Goal: Find specific page/section: Find specific page/section

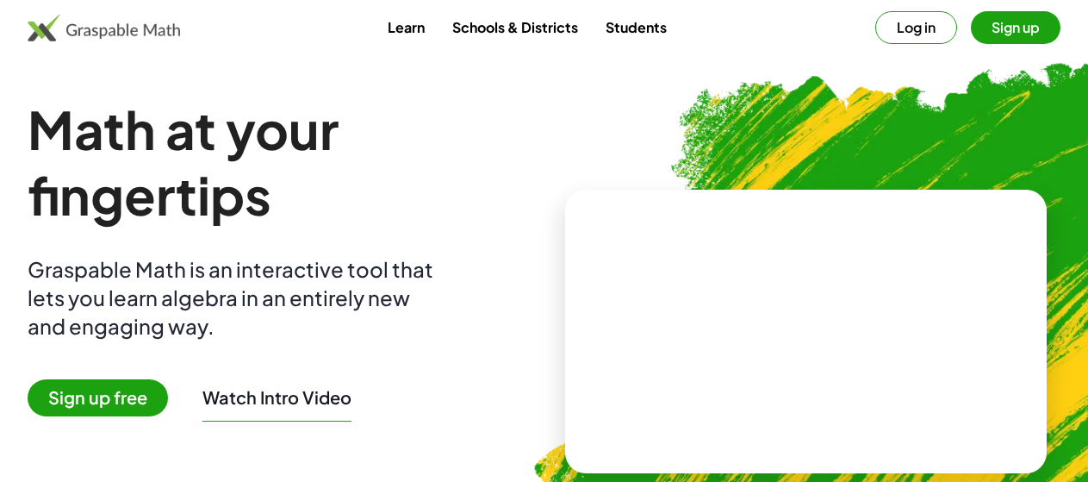
click at [875, 34] on button "Log in" at bounding box center [916, 27] width 82 height 33
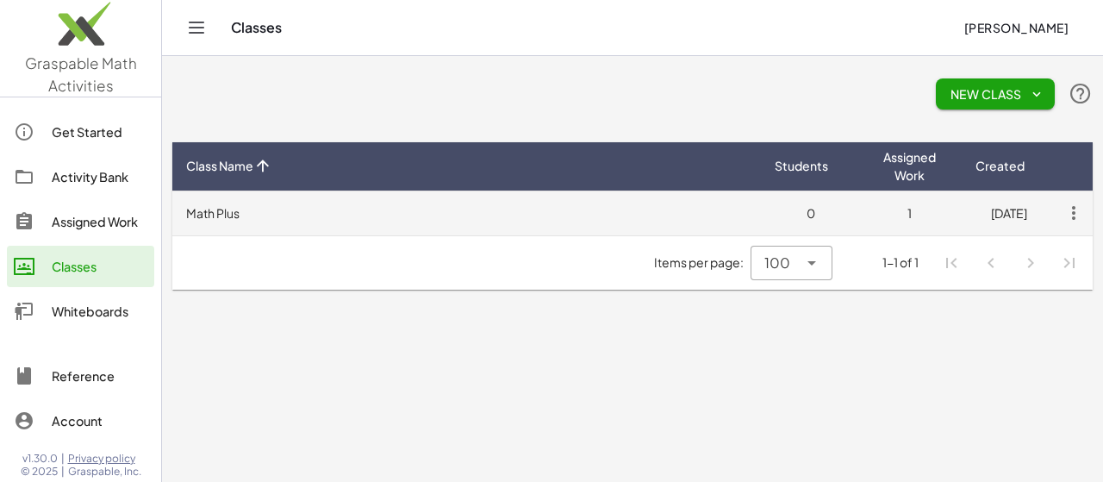
click at [227, 216] on td "Math Plus" at bounding box center [466, 212] width 588 height 45
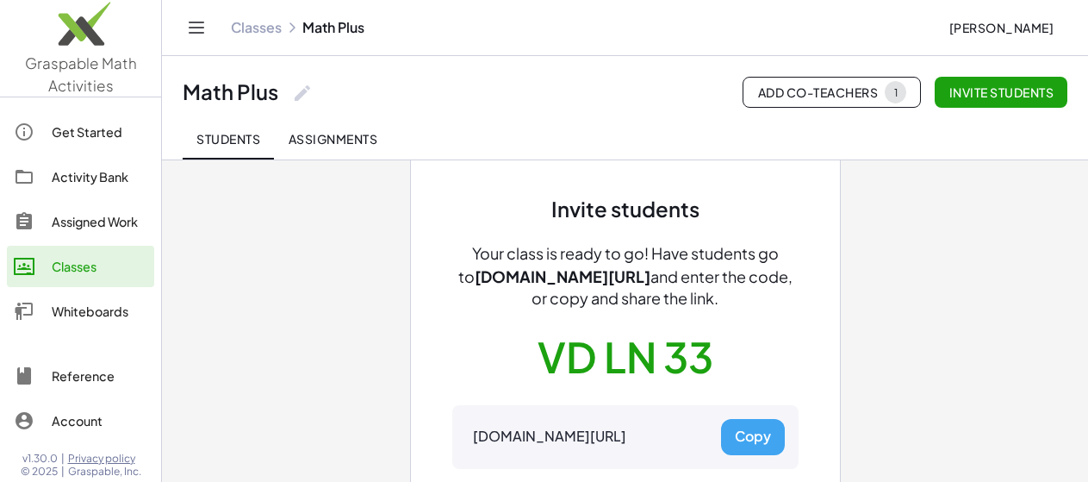
scroll to position [51, 0]
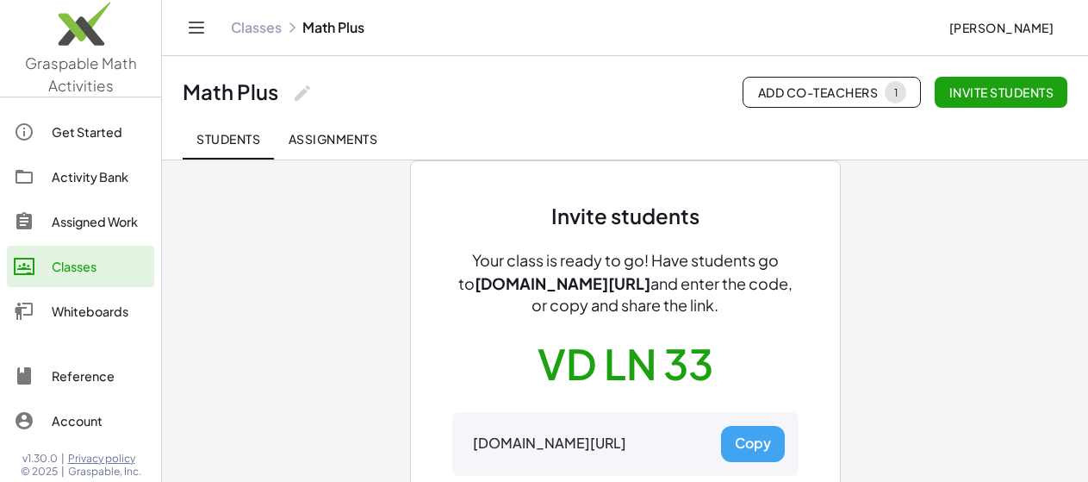
click at [340, 143] on span "Assignments" at bounding box center [333, 139] width 90 height 16
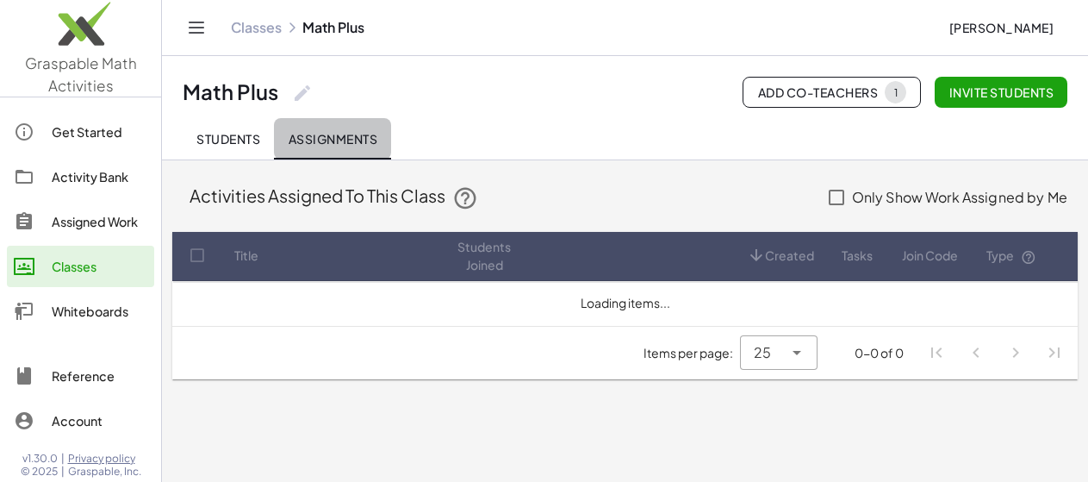
scroll to position [0, 0]
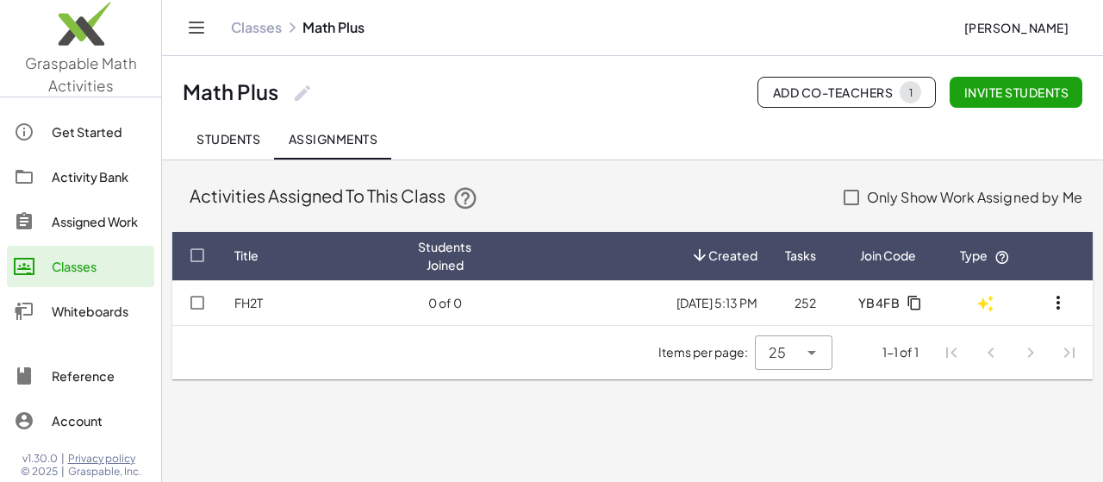
click at [251, 148] on button "Students" at bounding box center [228, 138] width 91 height 41
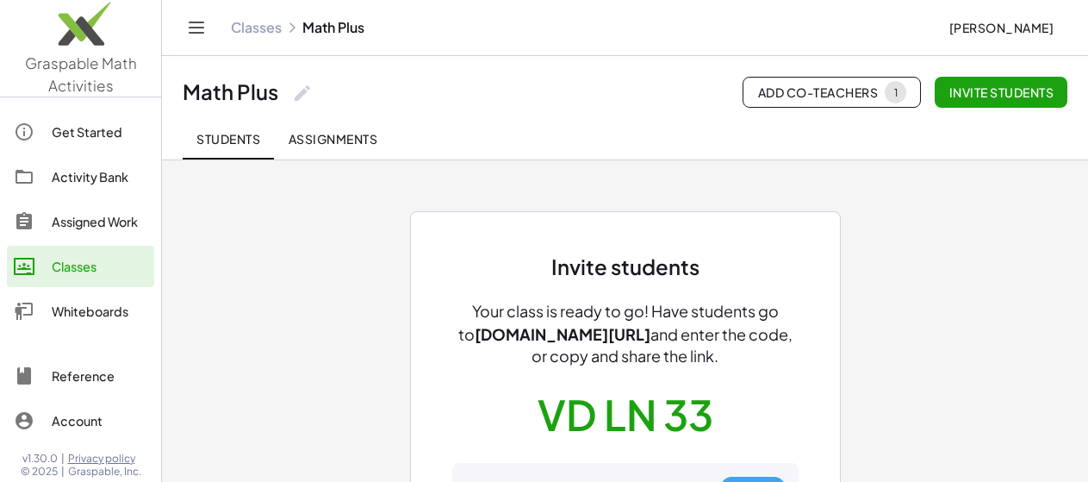
scroll to position [4, 0]
